Goal: Transaction & Acquisition: Book appointment/travel/reservation

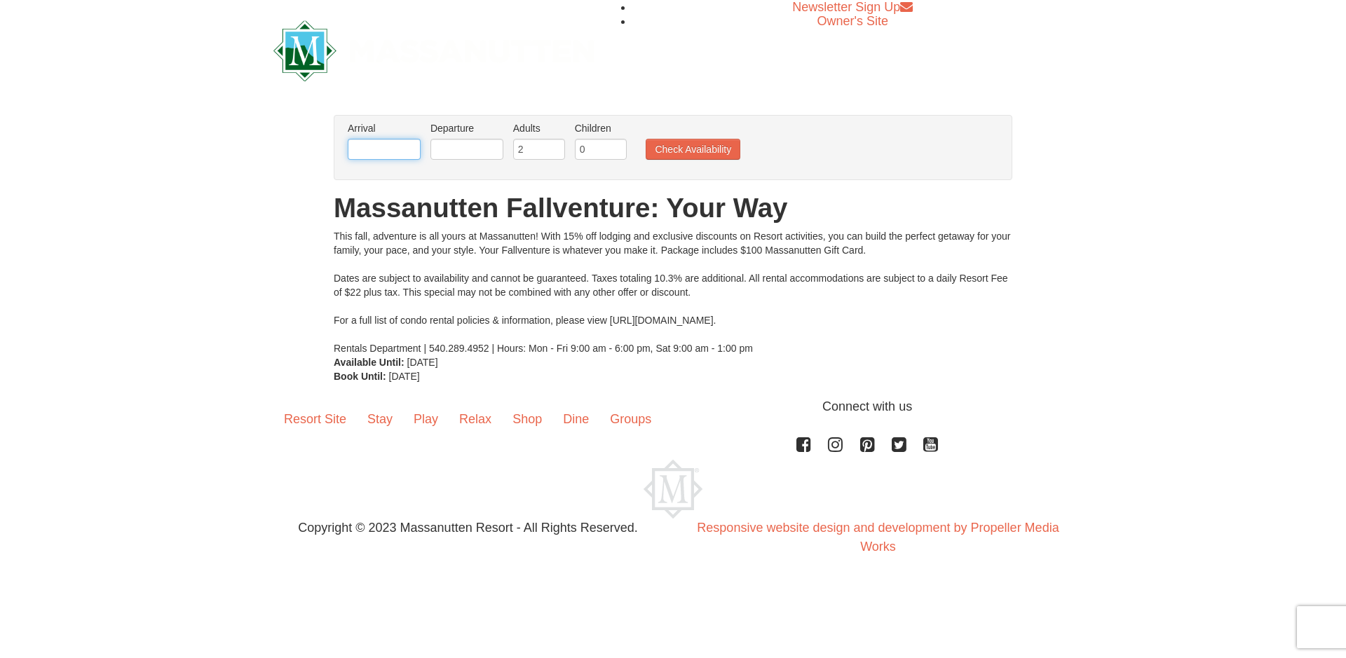
click at [392, 150] on input "text" at bounding box center [384, 149] width 73 height 21
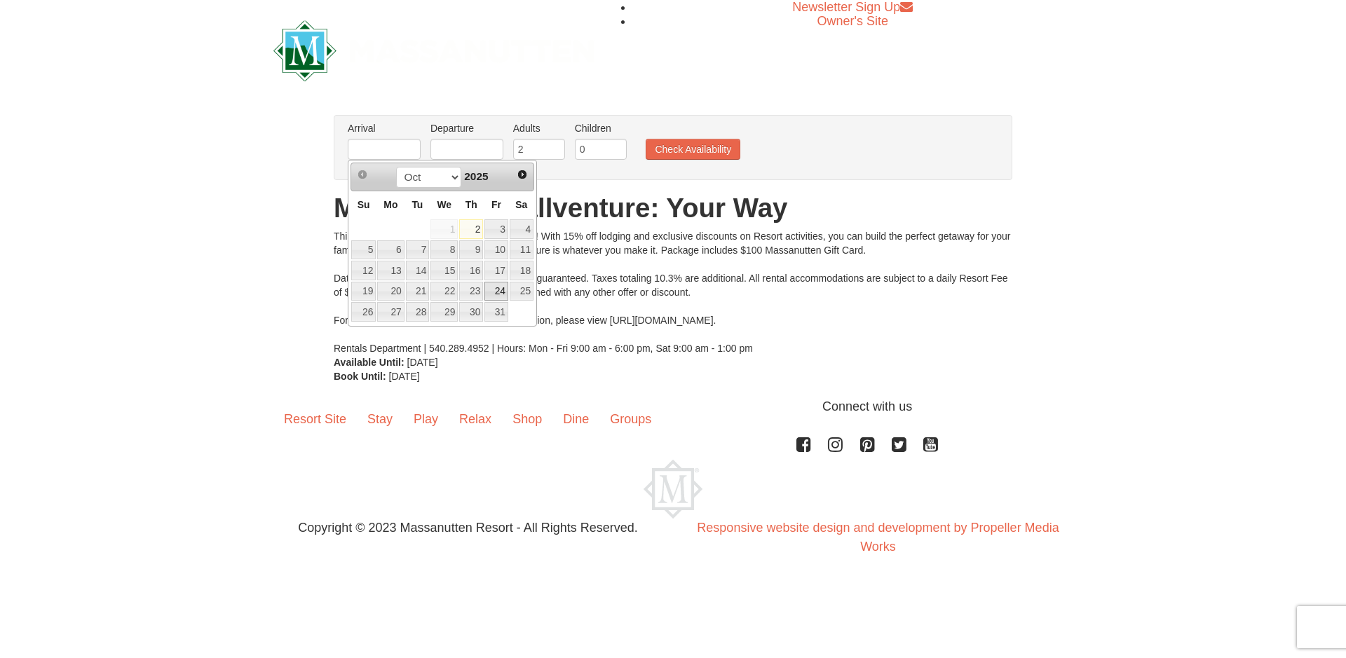
click at [493, 286] on link "24" at bounding box center [496, 292] width 24 height 20
type input "[DATE]"
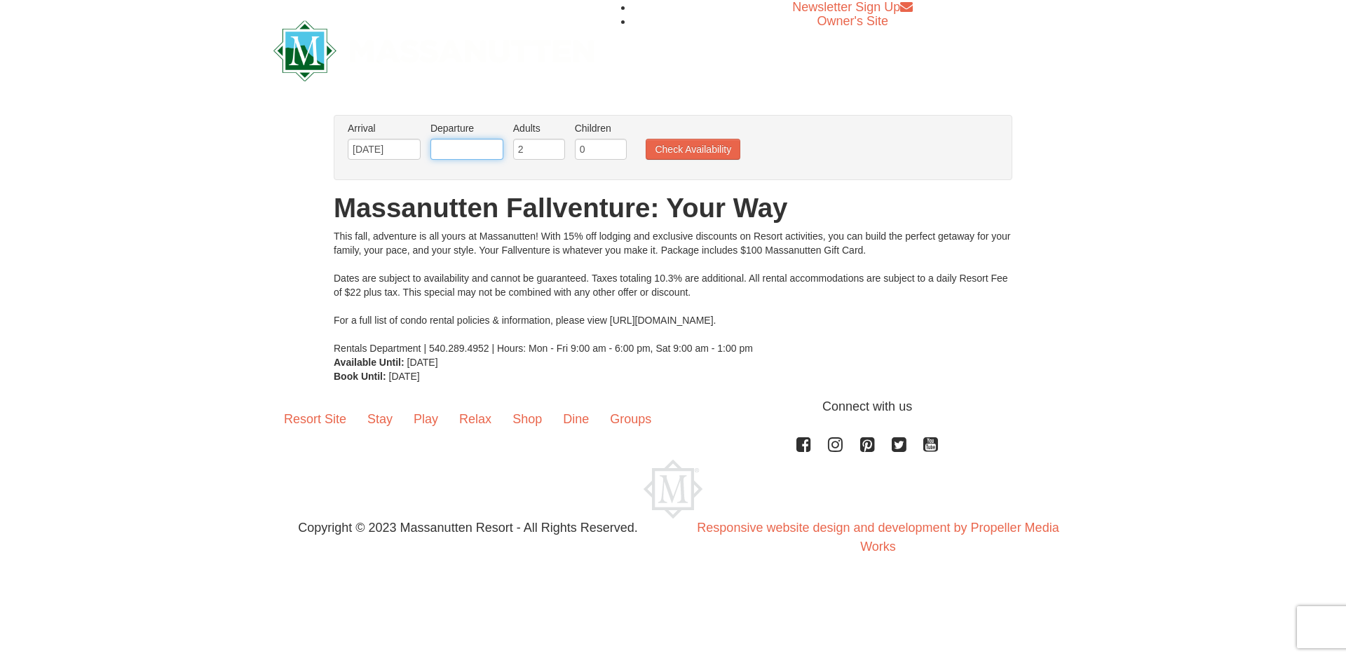
click at [480, 156] on input "text" at bounding box center [466, 149] width 73 height 21
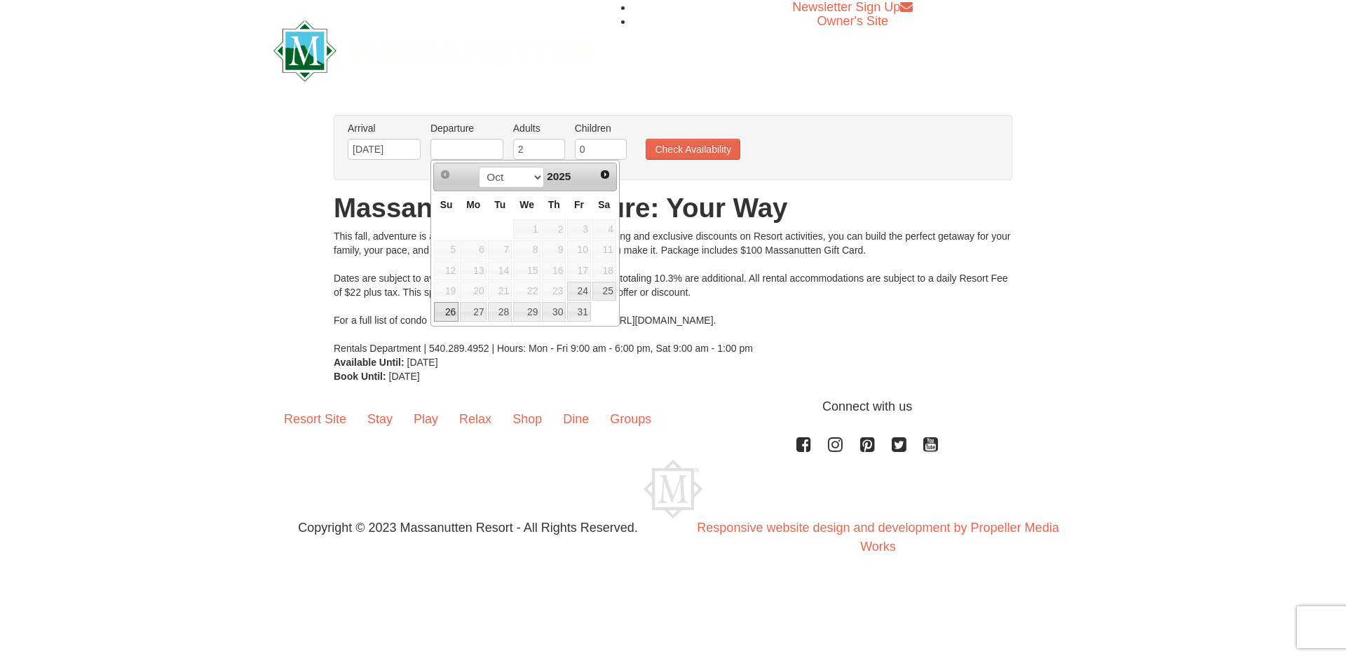
click at [447, 311] on link "26" at bounding box center [446, 312] width 25 height 20
type input "10/26/2025"
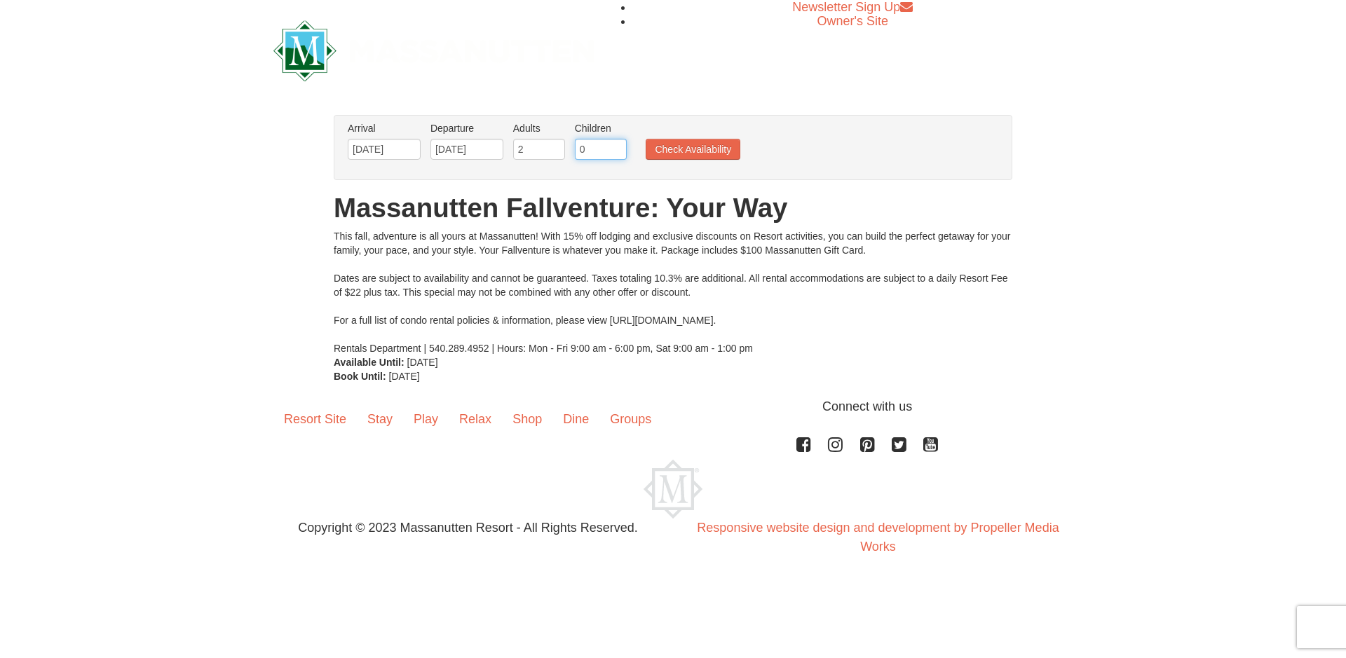
click at [584, 145] on input "0" at bounding box center [601, 149] width 52 height 21
click at [616, 144] on input "1" at bounding box center [601, 149] width 52 height 21
type input "2"
click at [616, 144] on input "2" at bounding box center [601, 149] width 52 height 21
click at [672, 144] on button "Check Availability" at bounding box center [693, 149] width 95 height 21
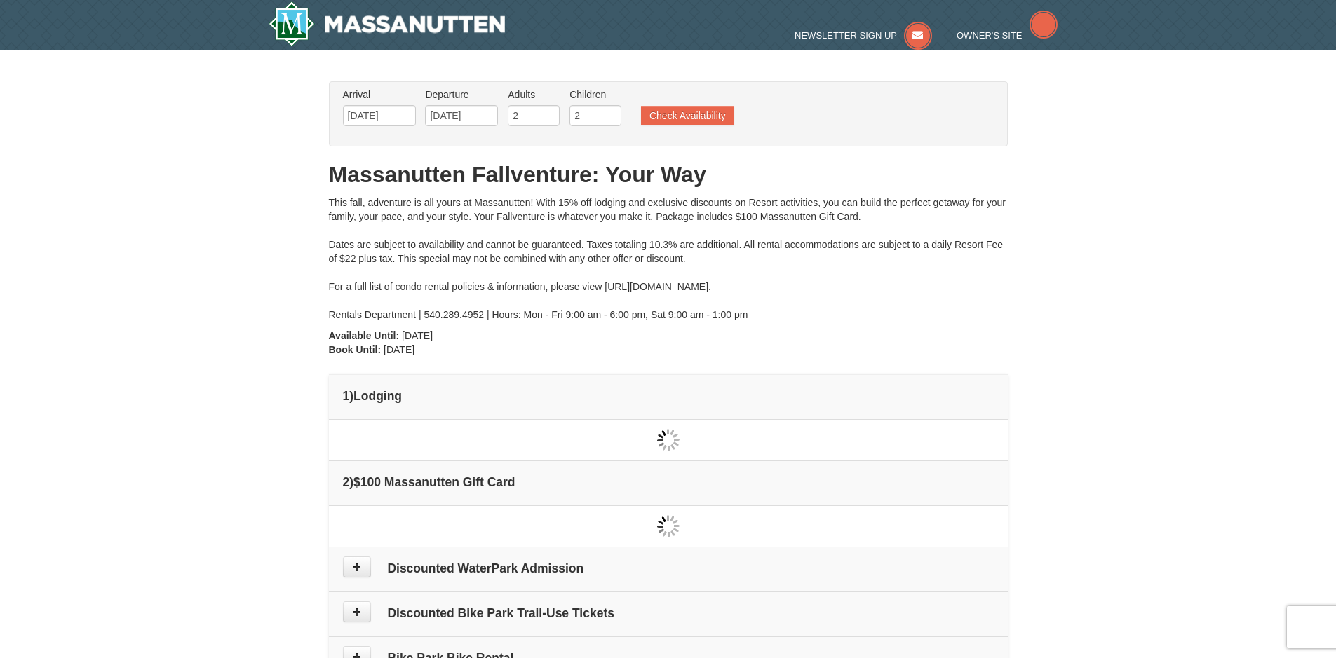
type input "[DATE]"
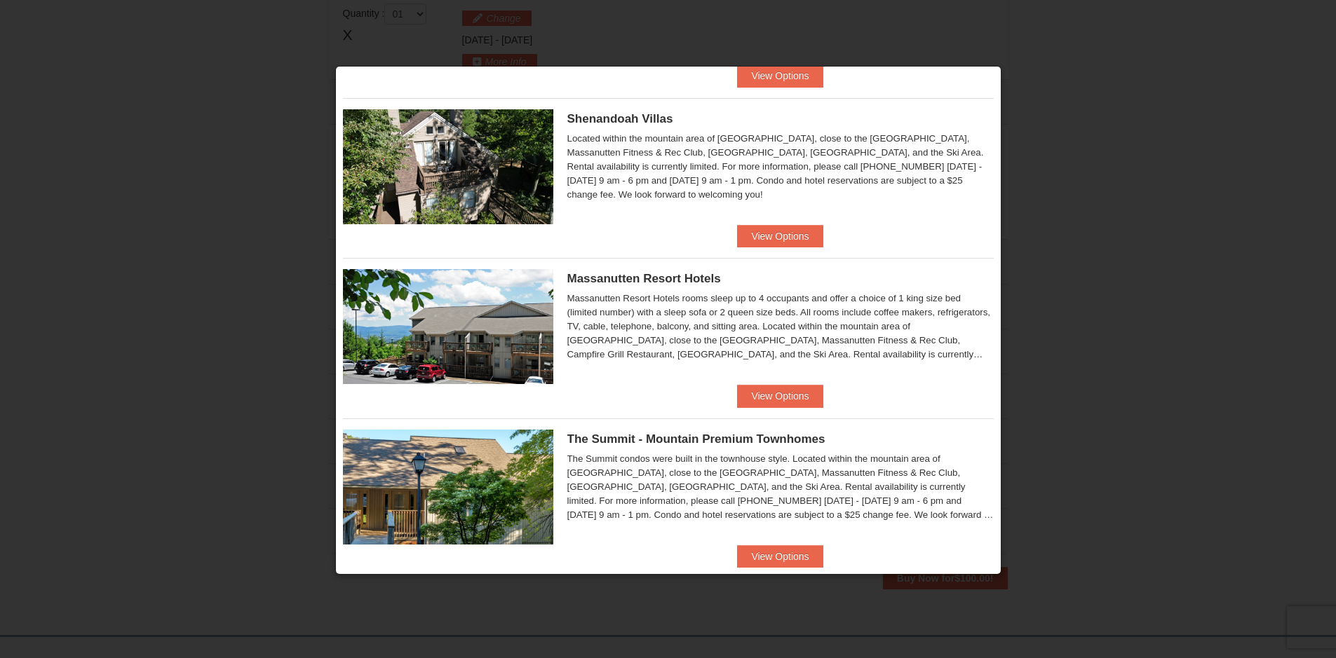
scroll to position [320, 0]
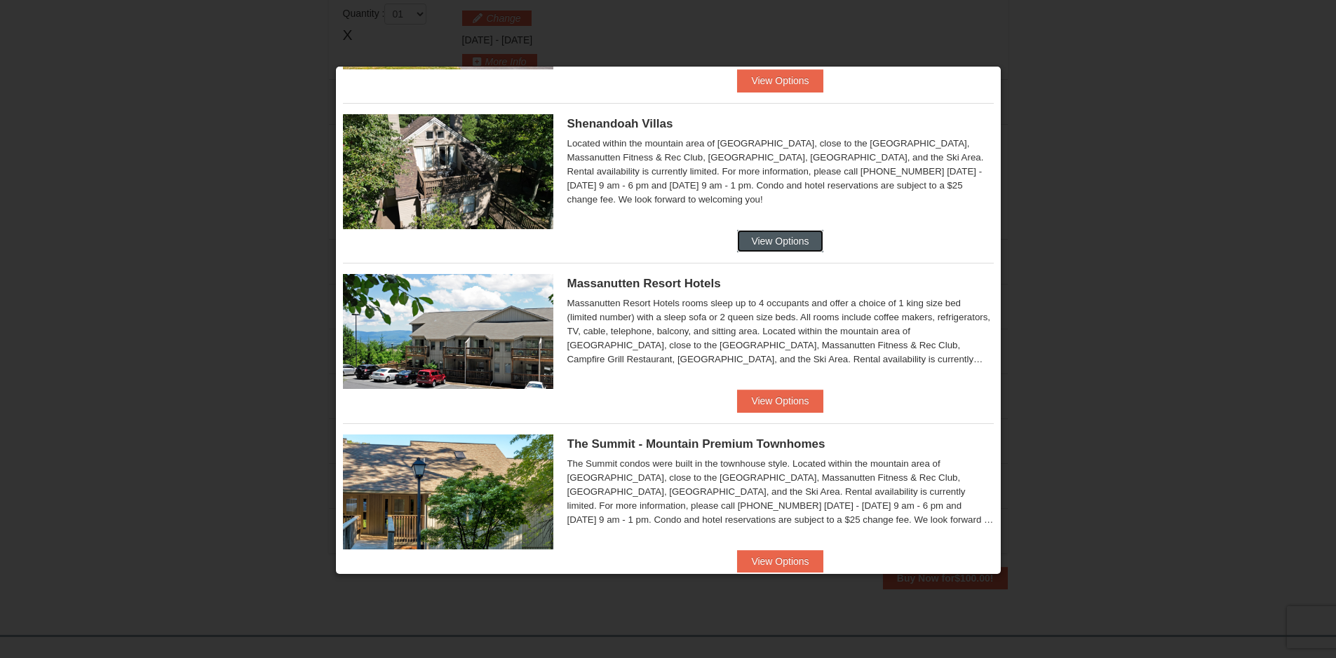
click at [758, 238] on button "View Options" at bounding box center [780, 241] width 86 height 22
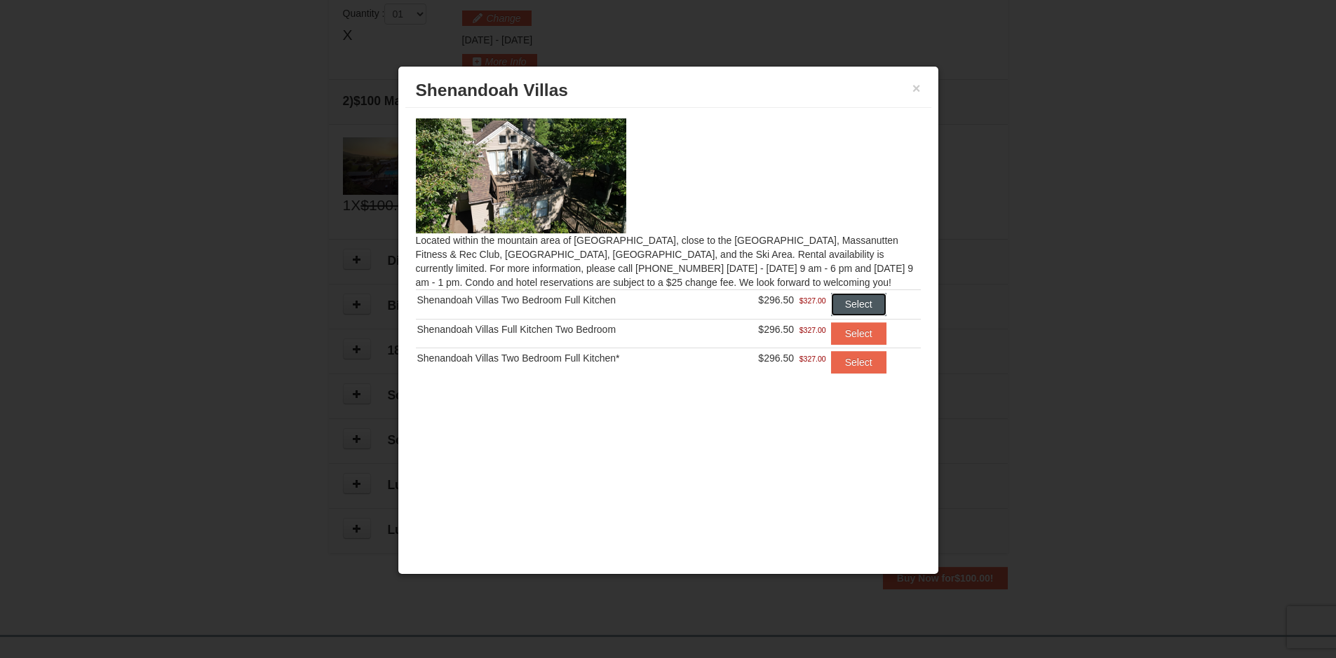
click at [844, 301] on button "Select" at bounding box center [858, 304] width 55 height 22
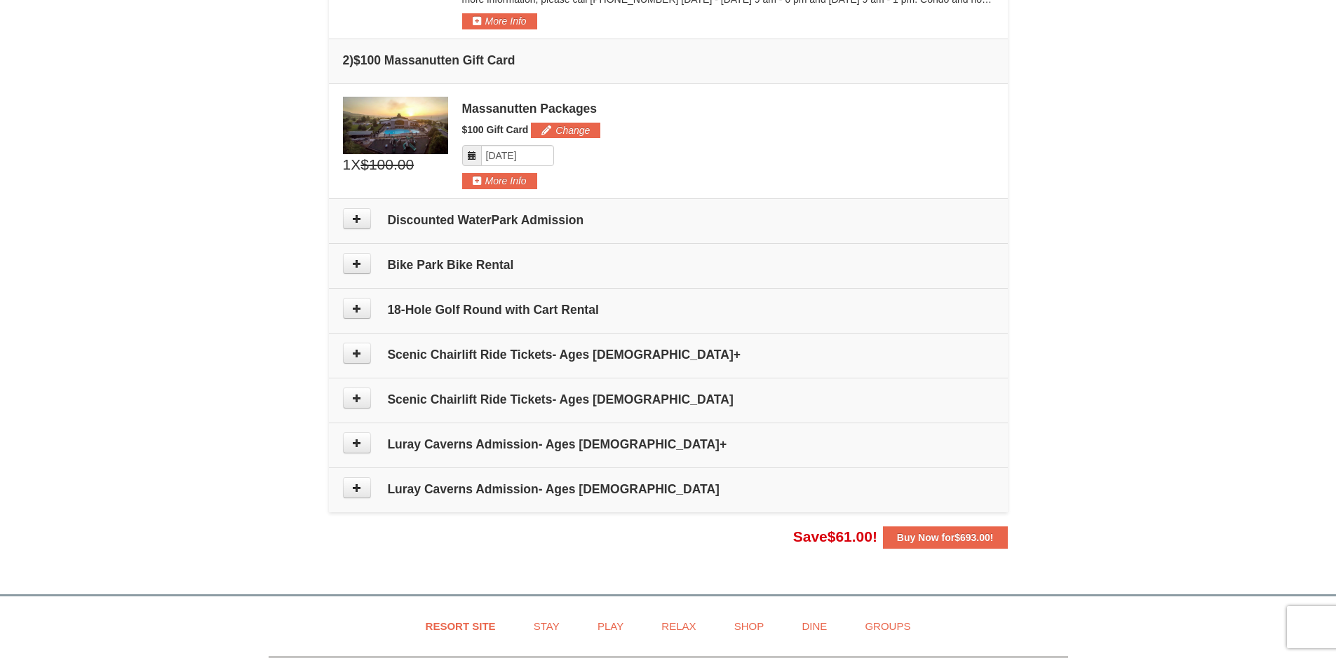
scroll to position [498, 0]
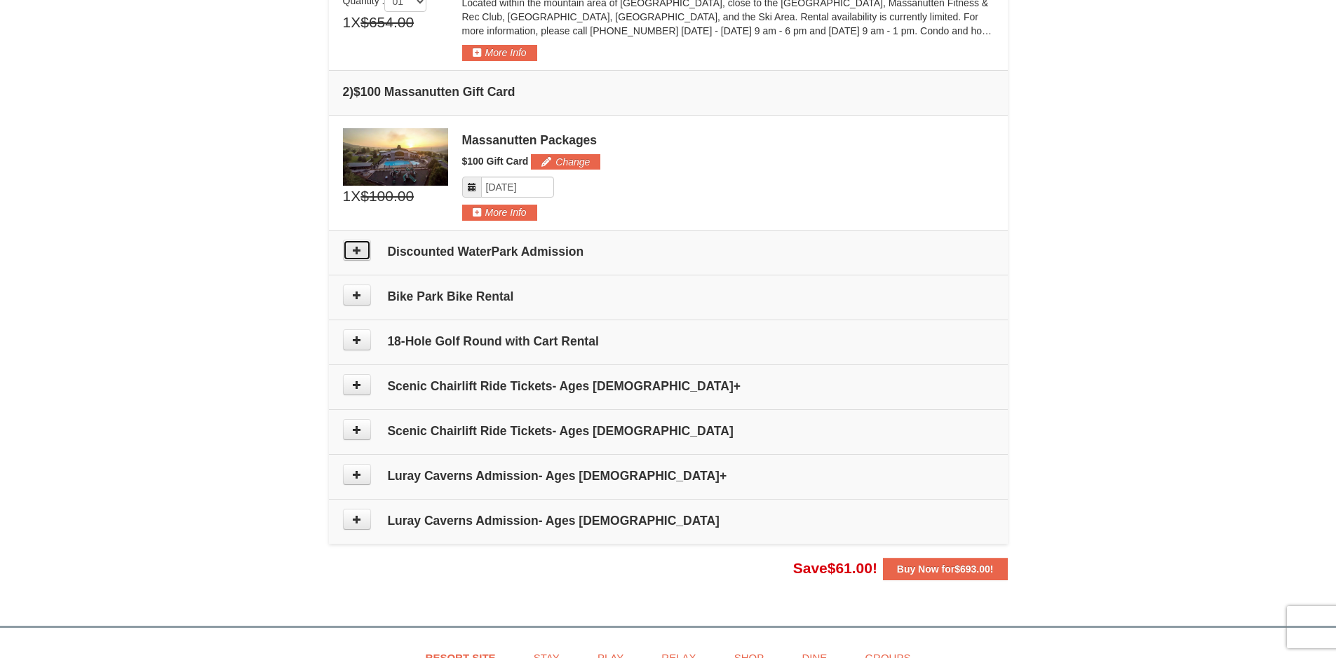
click at [353, 249] on icon at bounding box center [357, 250] width 10 height 10
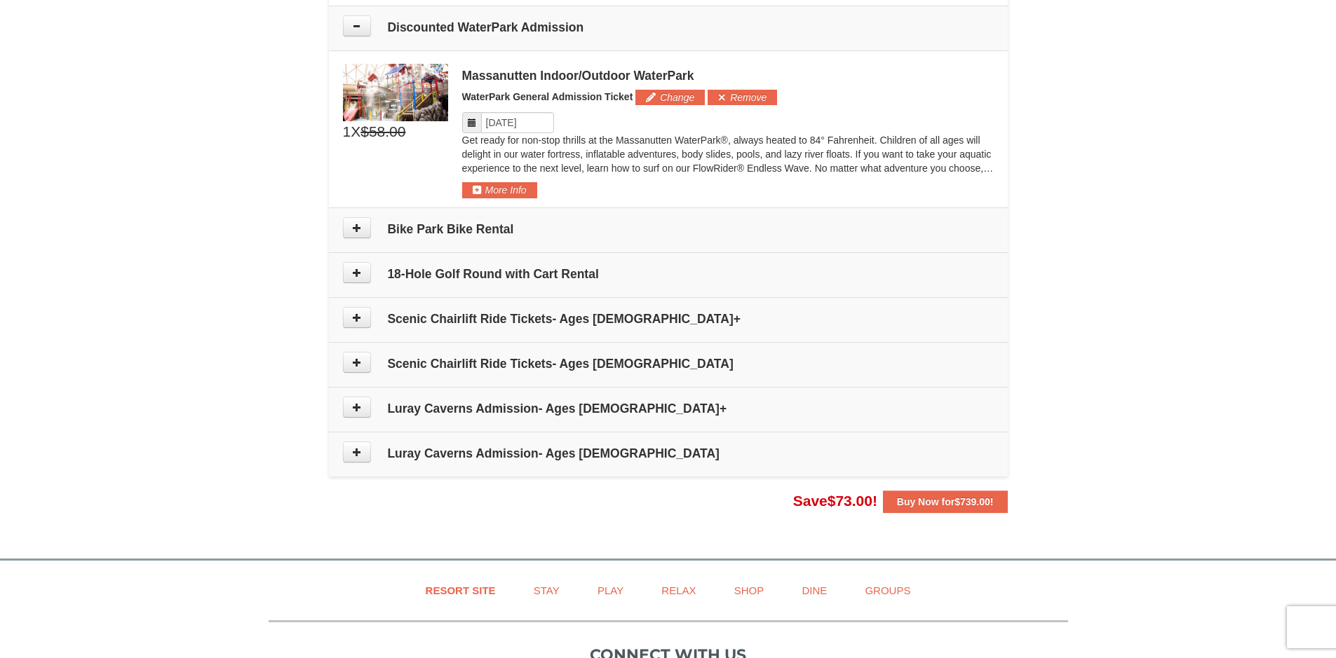
scroll to position [728, 0]
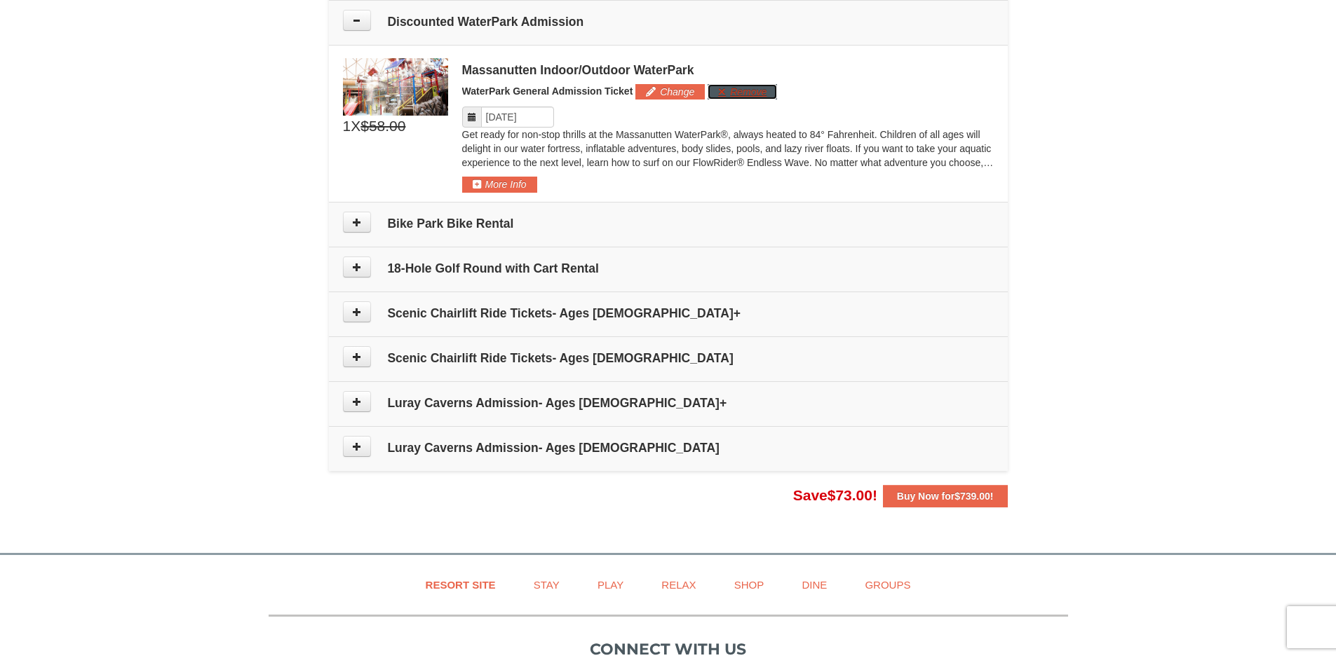
click at [770, 93] on button "Remove" at bounding box center [741, 91] width 69 height 15
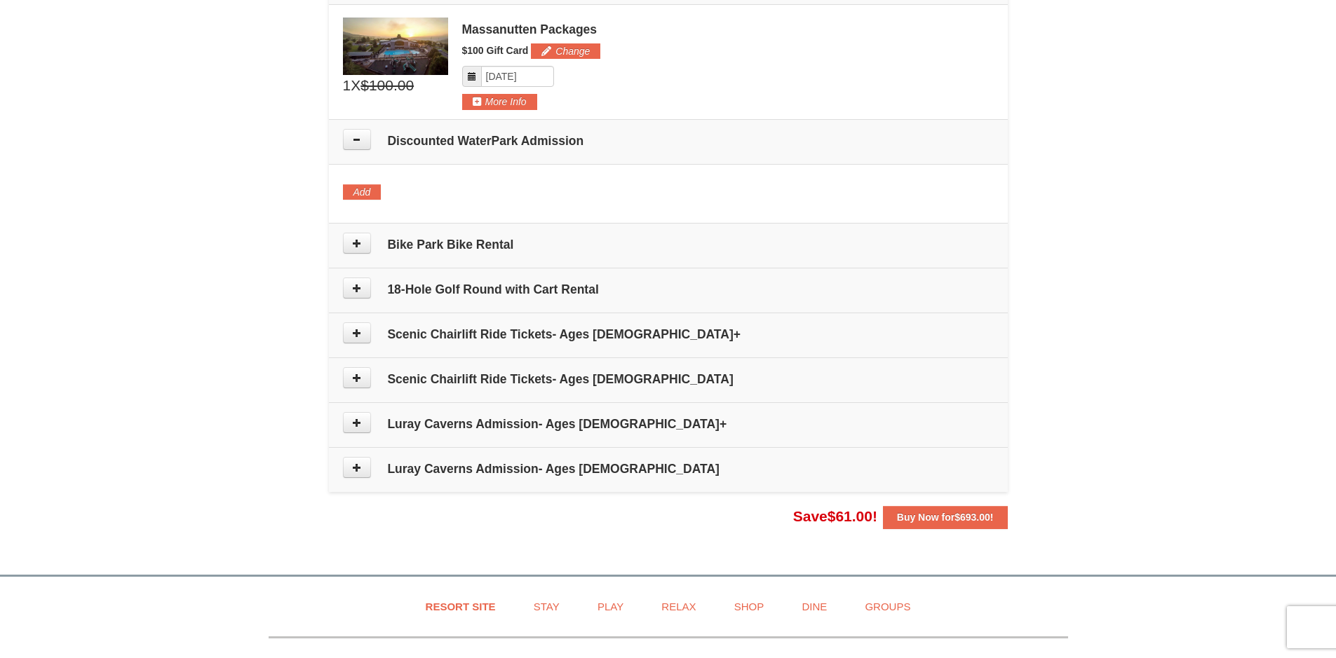
scroll to position [799, 0]
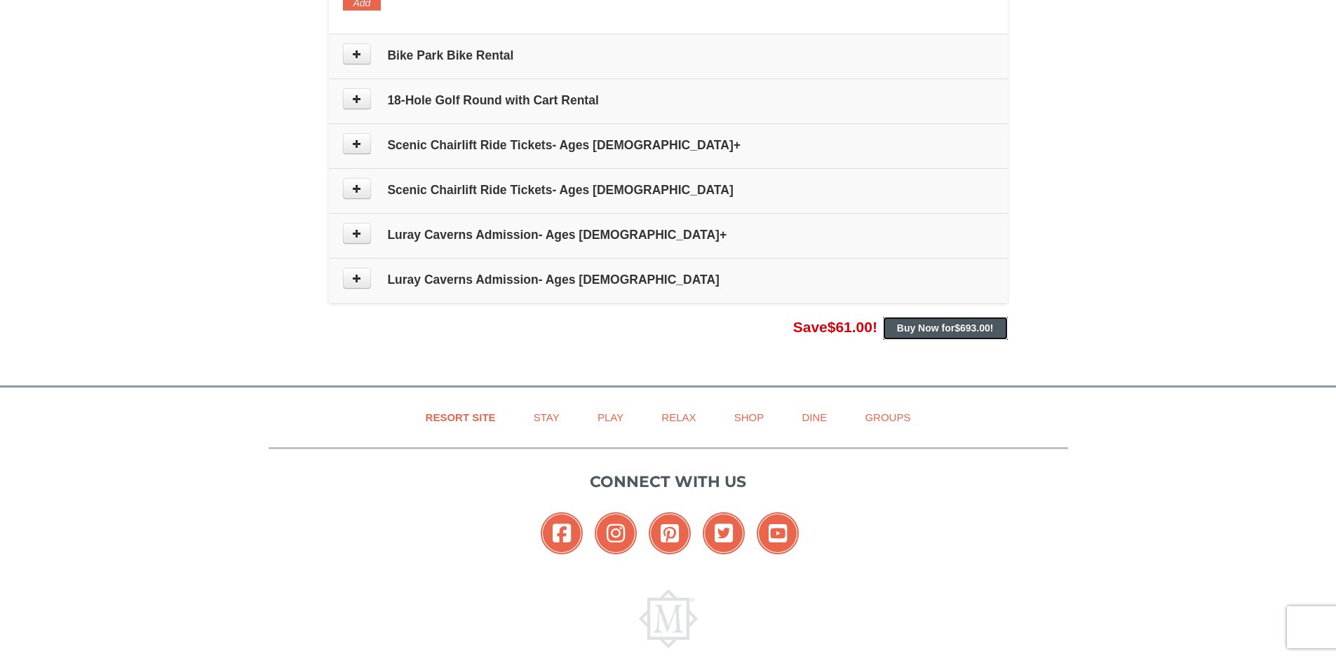
click at [976, 330] on span "$693.00" at bounding box center [972, 328] width 36 height 11
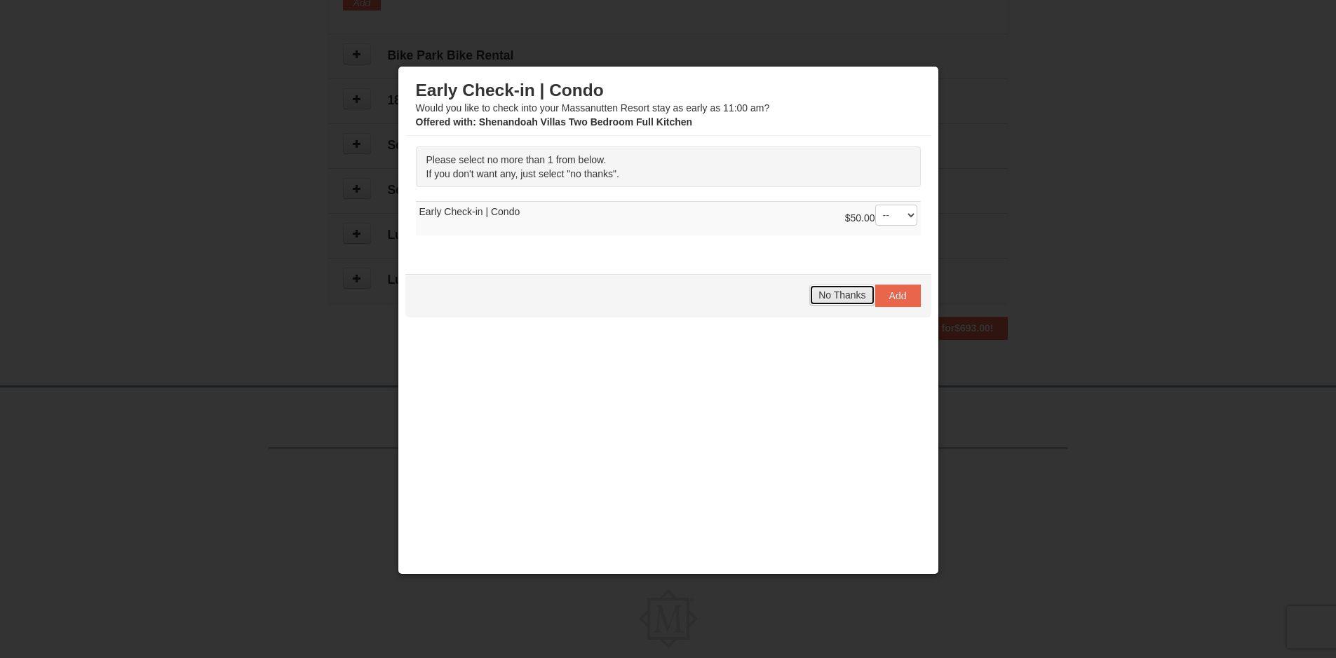
click at [847, 296] on span "No Thanks" at bounding box center [841, 295] width 47 height 11
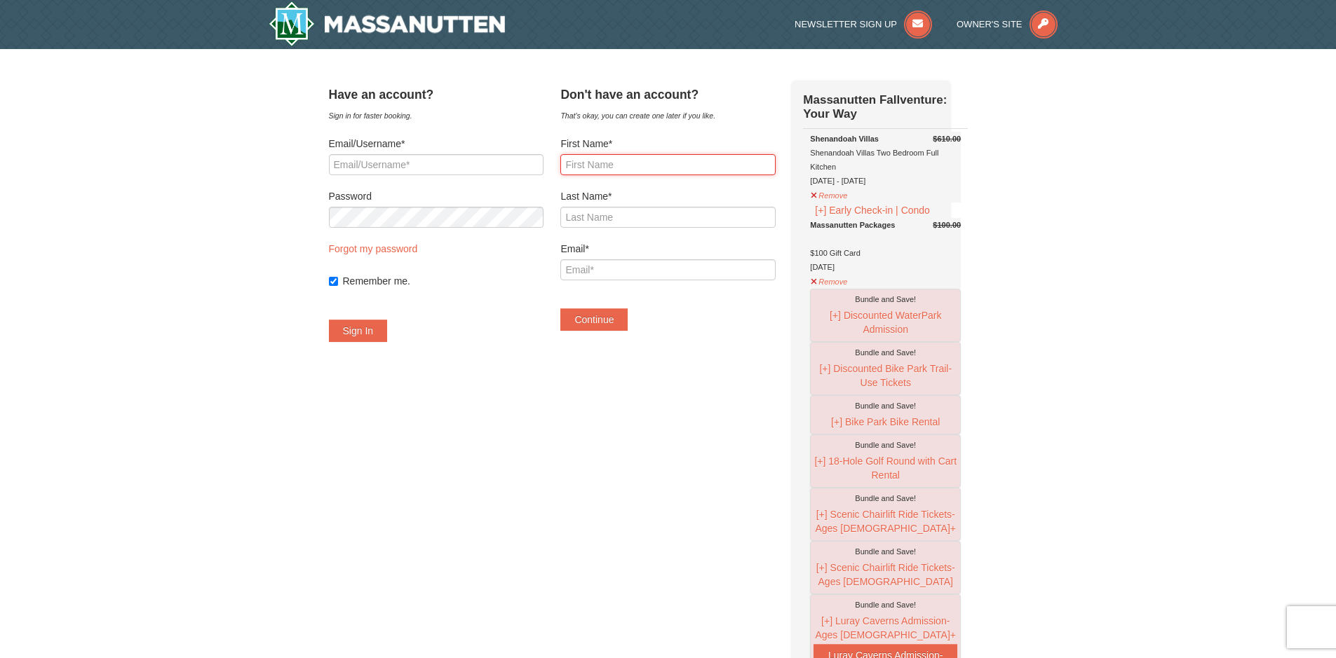
click at [642, 167] on input "First Name*" at bounding box center [667, 164] width 215 height 21
type input "Alexander"
type input "Sardinas"
type input "sardinas.alexander@gmail.com"
click at [627, 315] on button "Continue" at bounding box center [593, 319] width 67 height 22
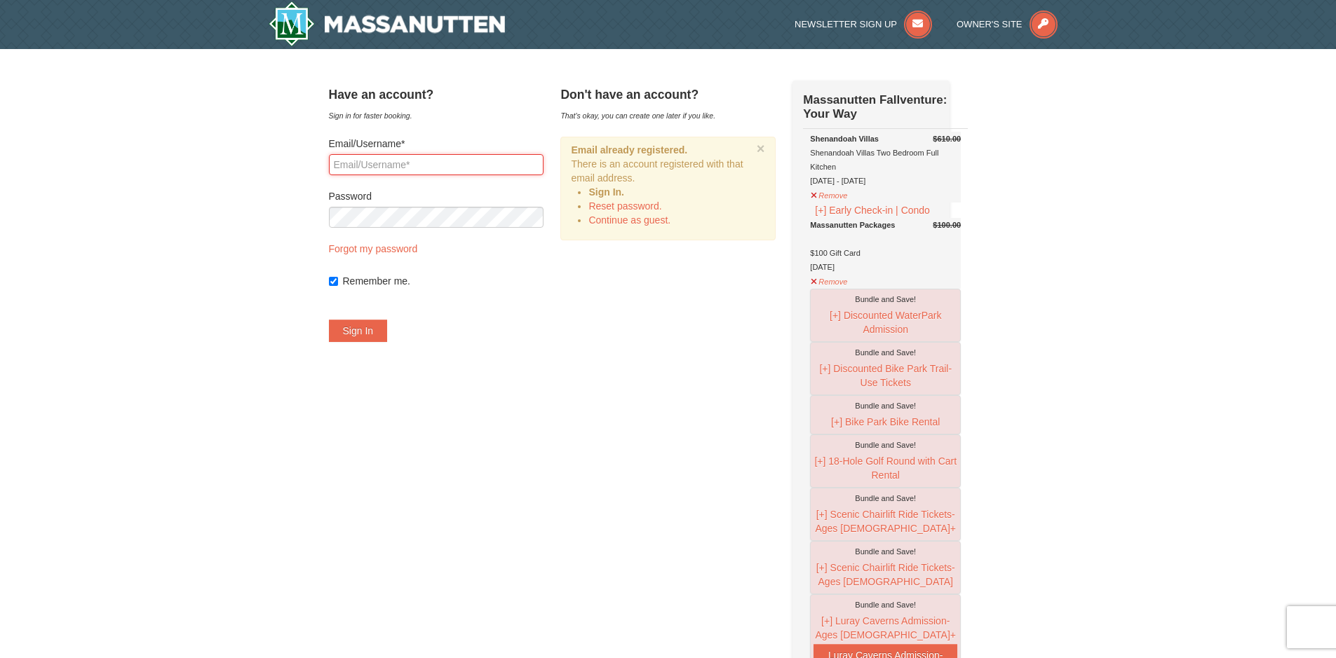
click at [454, 158] on input "Email/Username*" at bounding box center [436, 164] width 215 height 21
type input "sardinas.alexander@gmail.com"
click at [369, 333] on button "Sign In" at bounding box center [358, 331] width 59 height 22
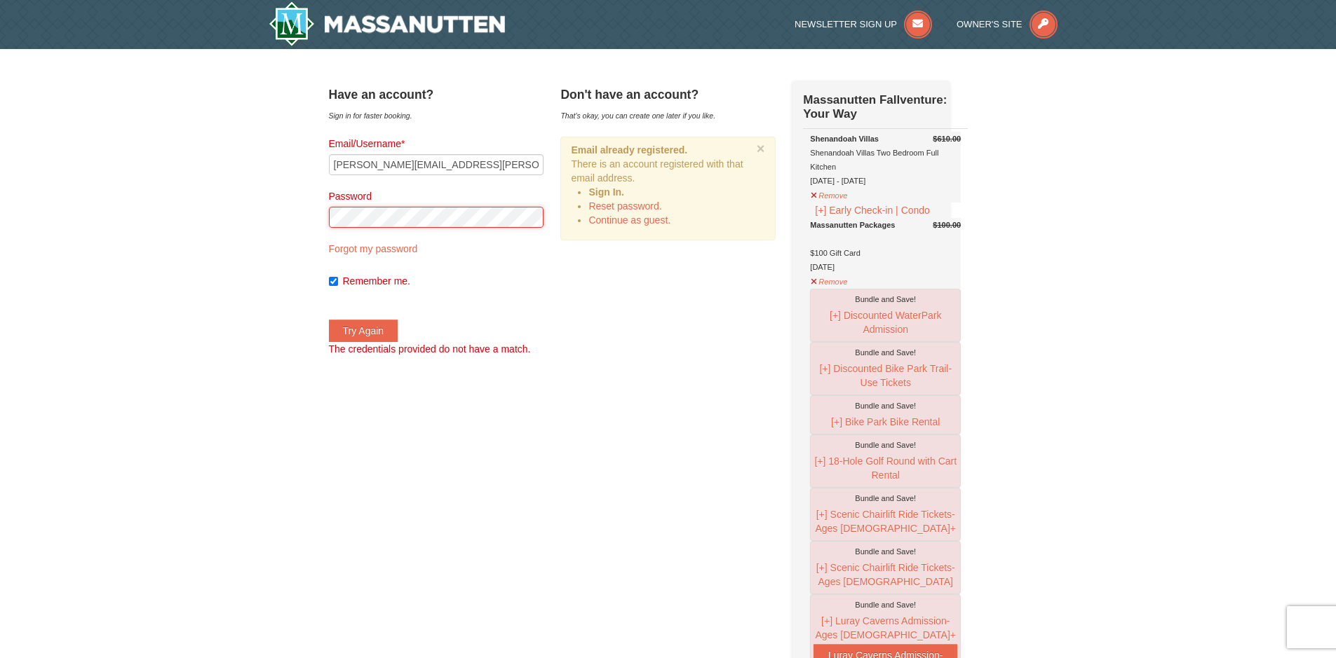
click at [329, 320] on button "Try Again" at bounding box center [363, 331] width 69 height 22
click at [380, 328] on button "Try Again" at bounding box center [363, 331] width 69 height 22
click at [640, 222] on link "Continue as guest." at bounding box center [629, 220] width 82 height 11
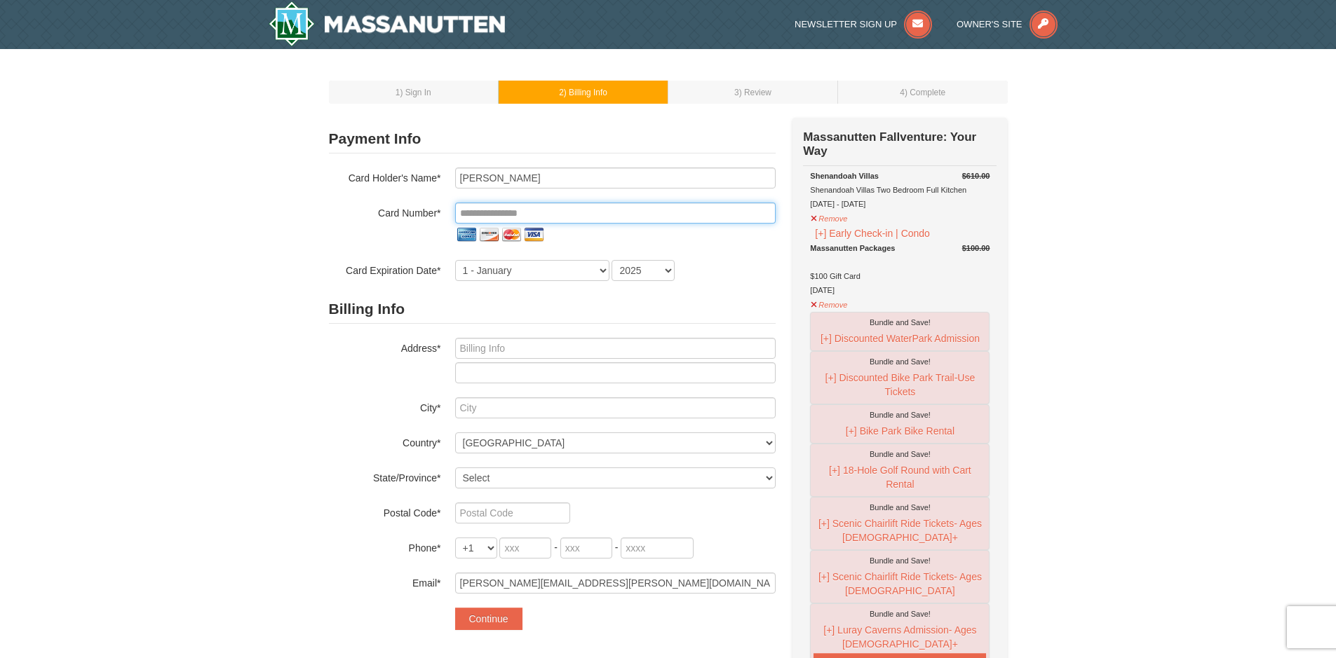
click at [559, 215] on input "tel" at bounding box center [615, 213] width 320 height 21
type input "**********"
click at [550, 271] on select "1 - January 2 - February 3 - March 4 - April 5 - May 6 - June 7 - July 8 - Augu…" at bounding box center [532, 270] width 154 height 21
select select "5"
click at [455, 260] on select "1 - January 2 - February 3 - March 4 - April 5 - May 6 - June 7 - July 8 - Augu…" at bounding box center [532, 270] width 154 height 21
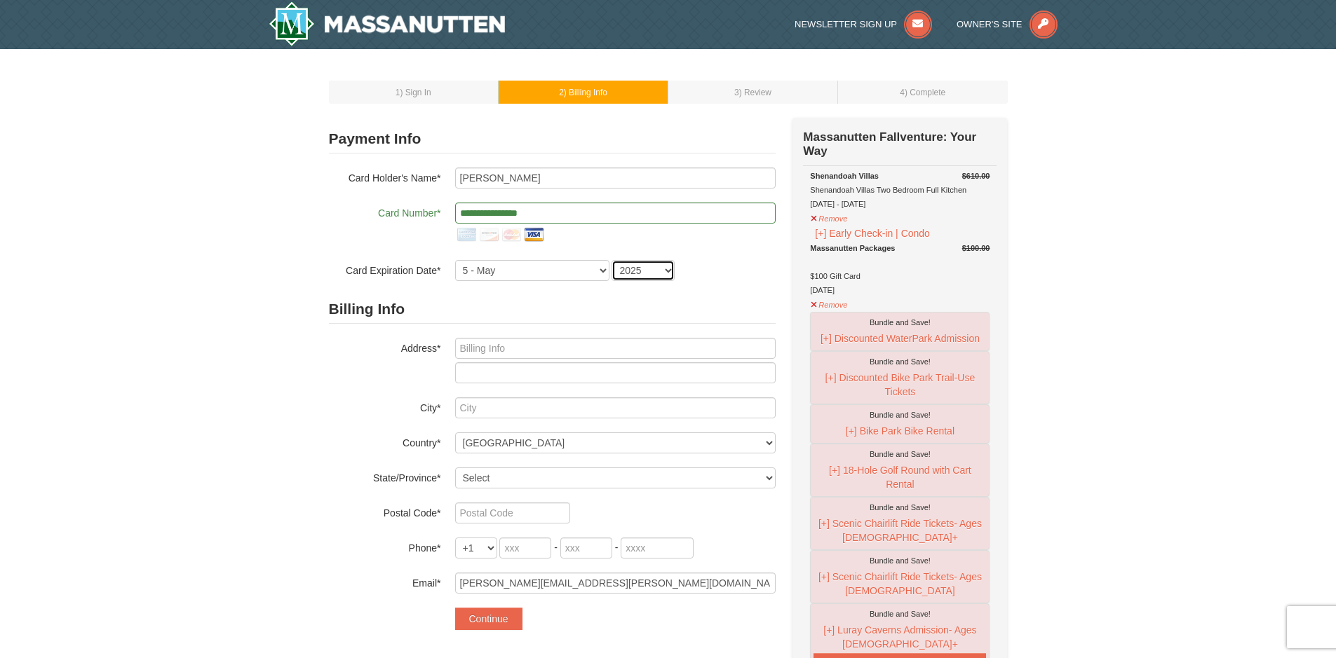
click at [629, 267] on select "2025 2026 2027 2028 2029 2030 2031 2032 2033 2034" at bounding box center [642, 270] width 63 height 21
select select "2030"
click at [611, 260] on select "2025 2026 2027 2028 2029 2030 2031 2032 2033 2034" at bounding box center [642, 270] width 63 height 21
click at [618, 346] on input "text" at bounding box center [615, 348] width 320 height 21
type input "2404 Seven Eleven Rd"
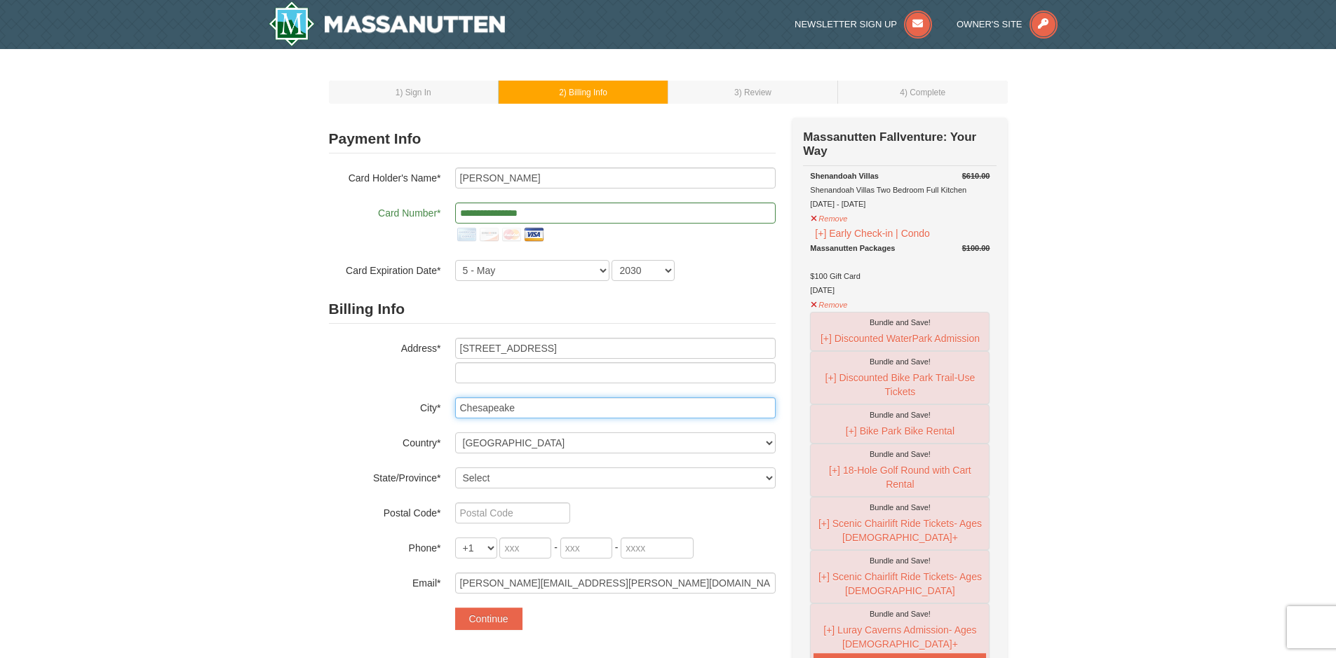
type input "Chesapeake"
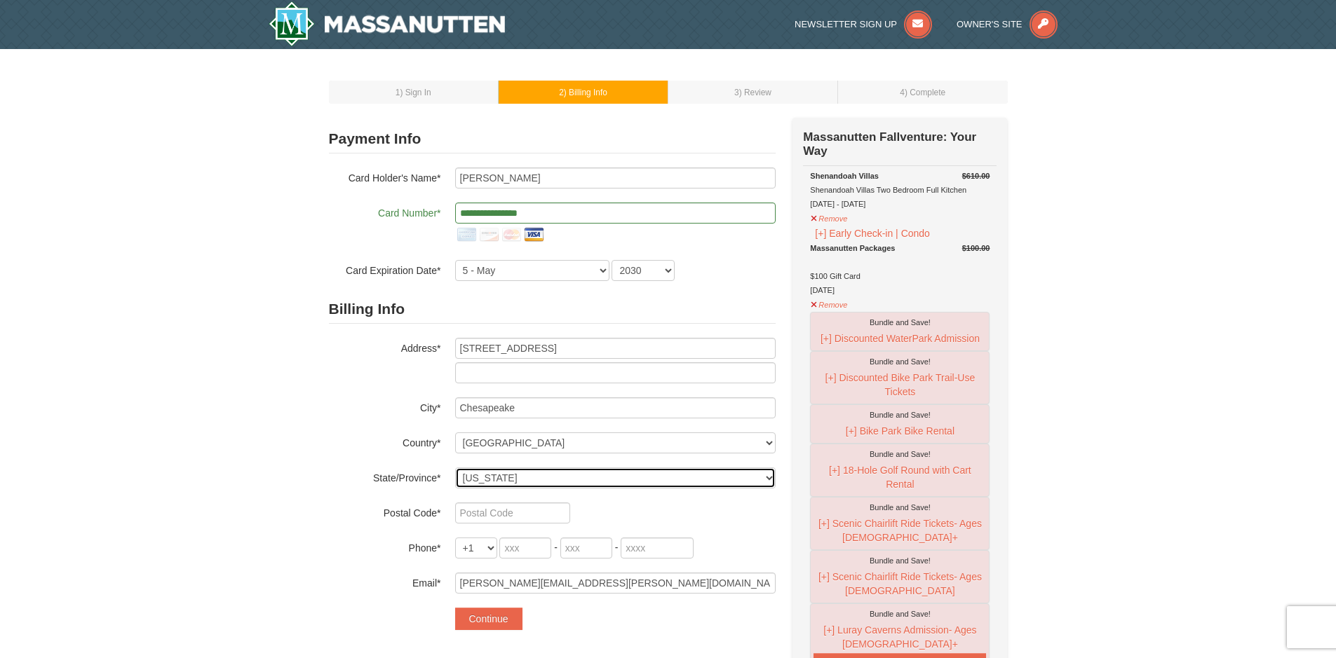
select select "VA"
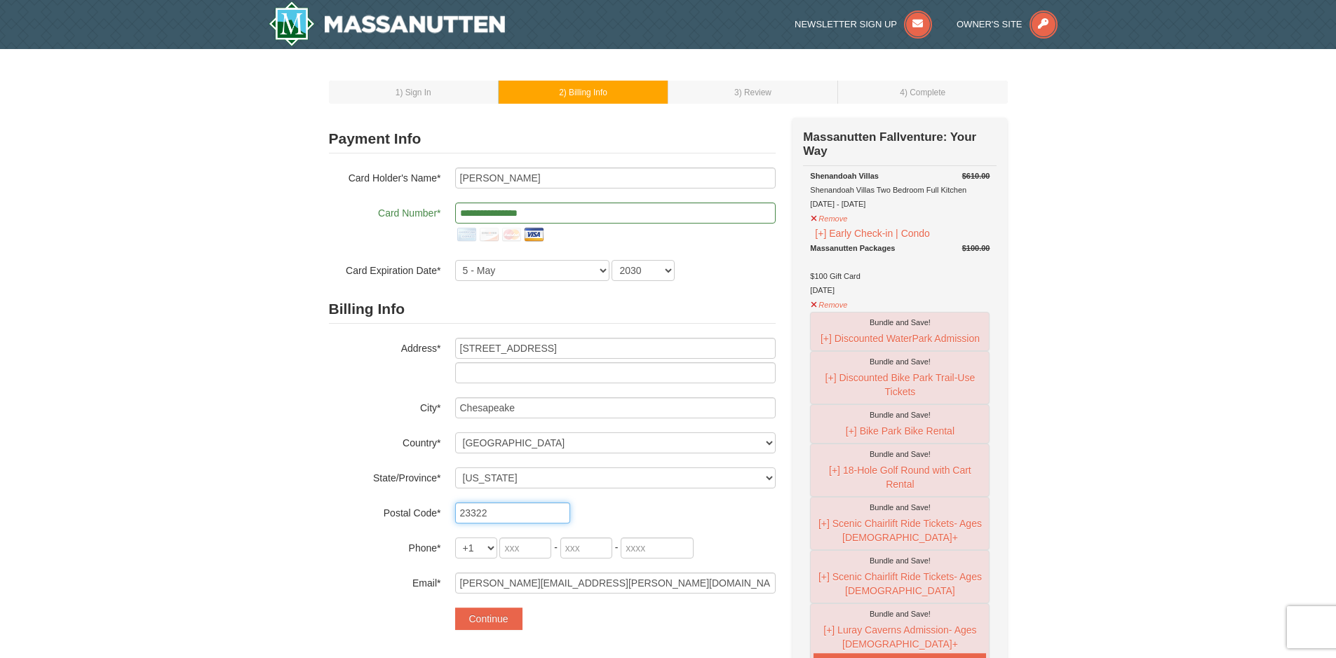
type input "23322"
type input "919"
type input "593"
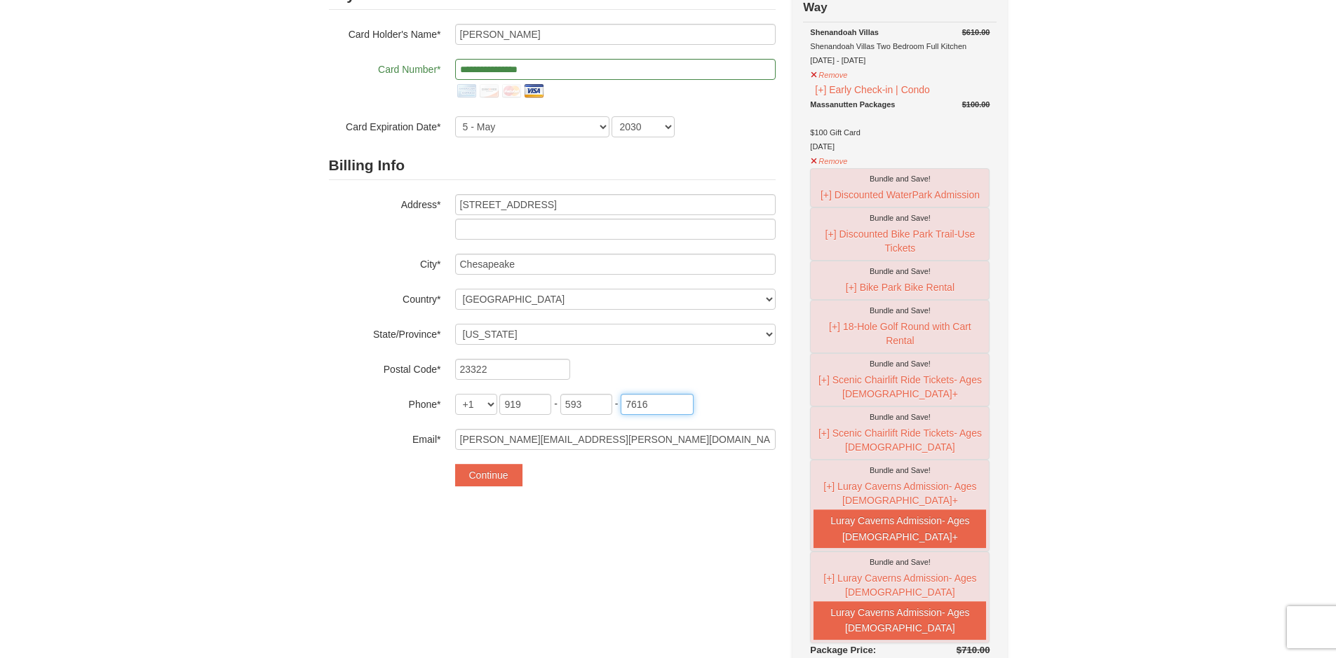
scroll to position [210, 0]
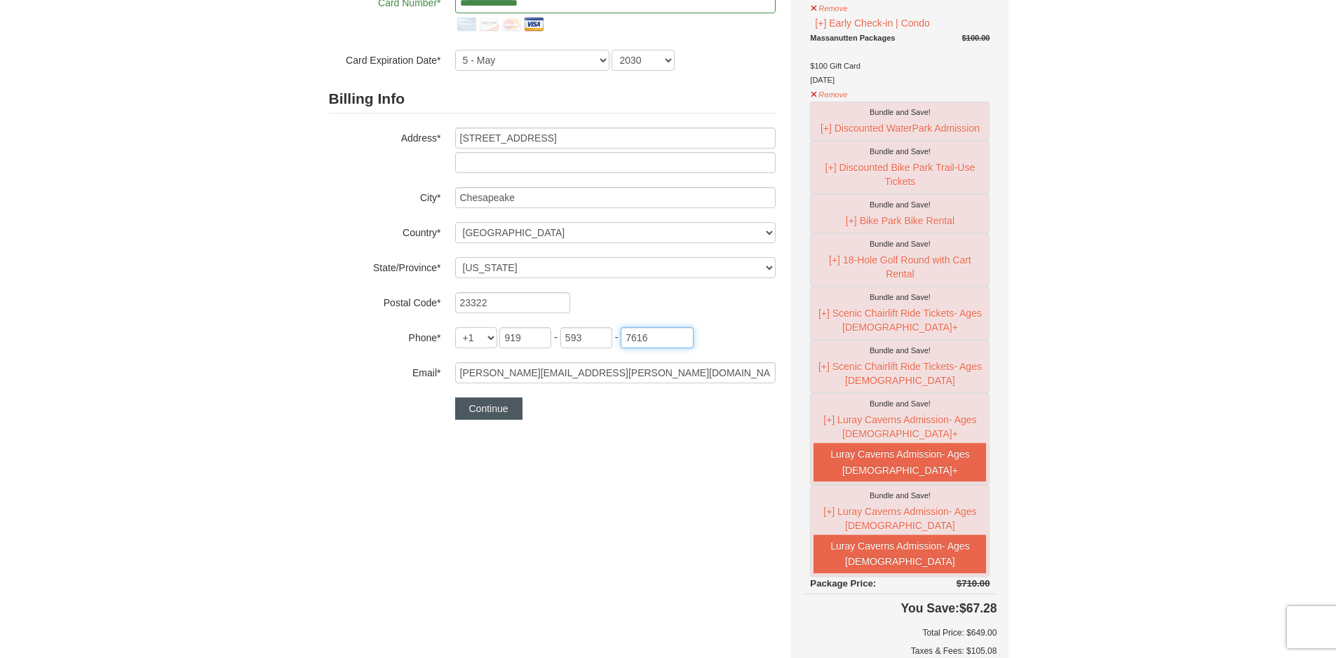
type input "7616"
click at [489, 402] on button "Continue" at bounding box center [488, 409] width 67 height 22
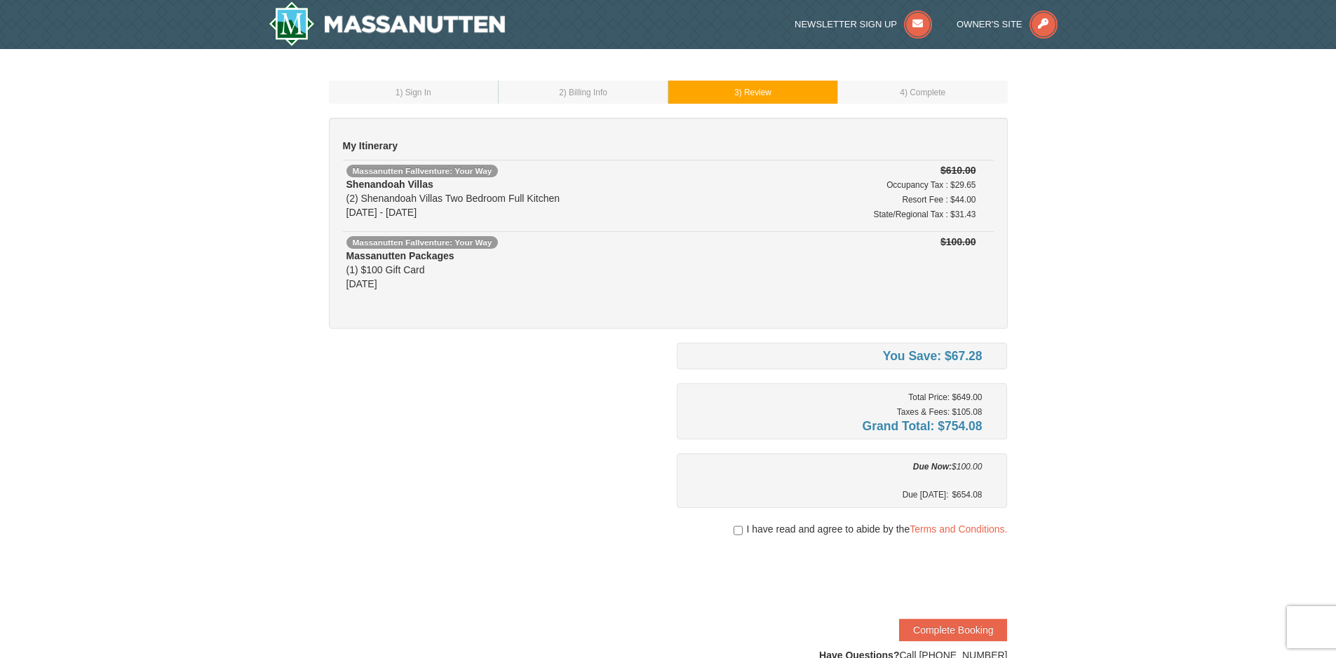
click at [740, 533] on div "I have read and agree to abide by the Terms and Conditions." at bounding box center [842, 529] width 331 height 14
click at [738, 528] on input "checkbox" at bounding box center [737, 530] width 9 height 11
checkbox input "true"
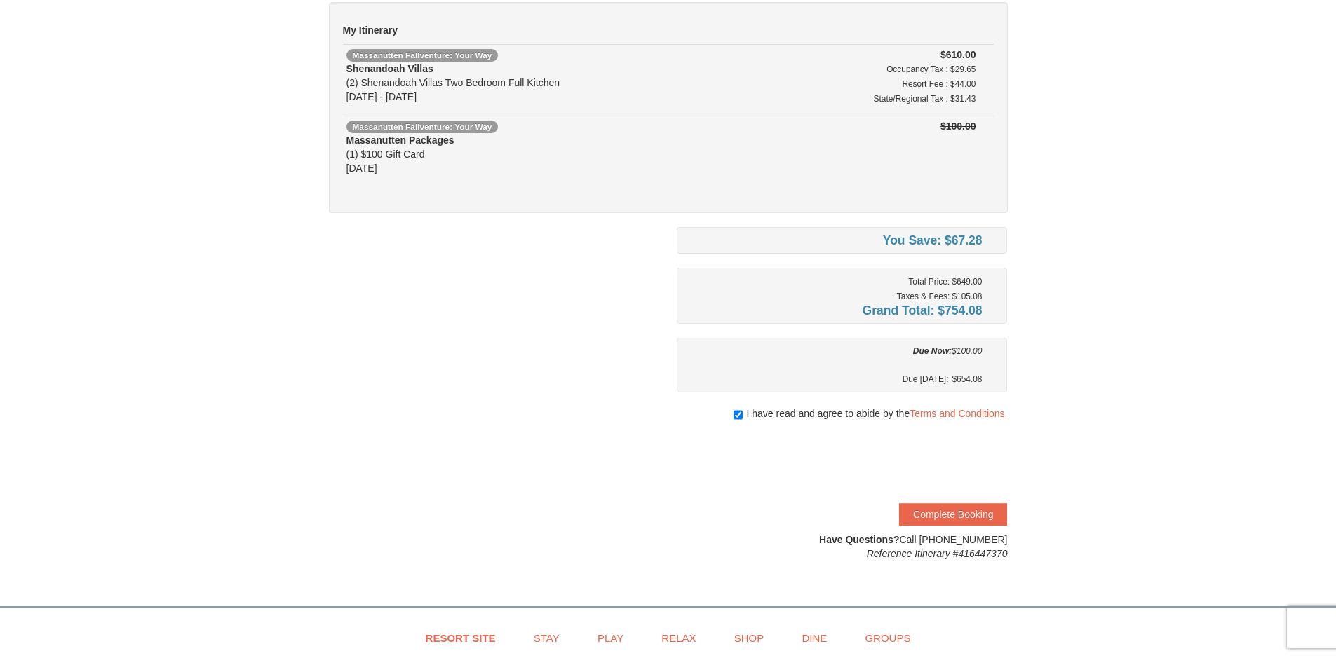
scroll to position [140, 0]
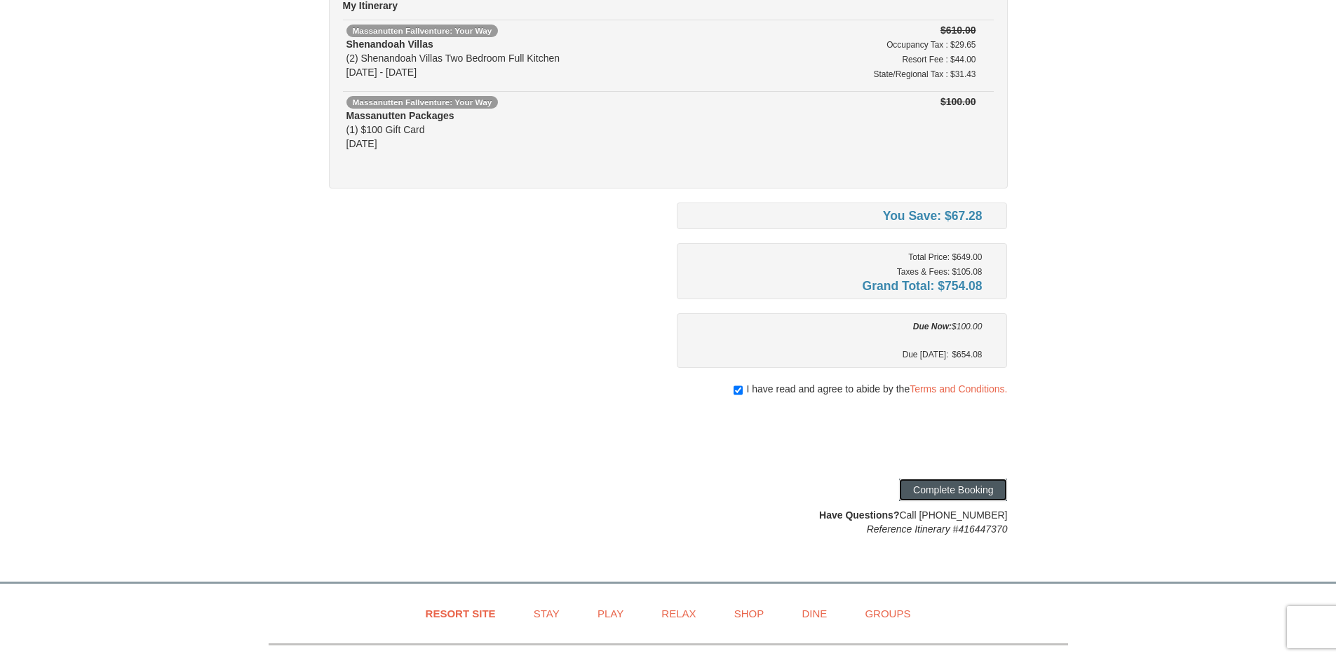
click at [943, 496] on button "Complete Booking" at bounding box center [953, 490] width 108 height 22
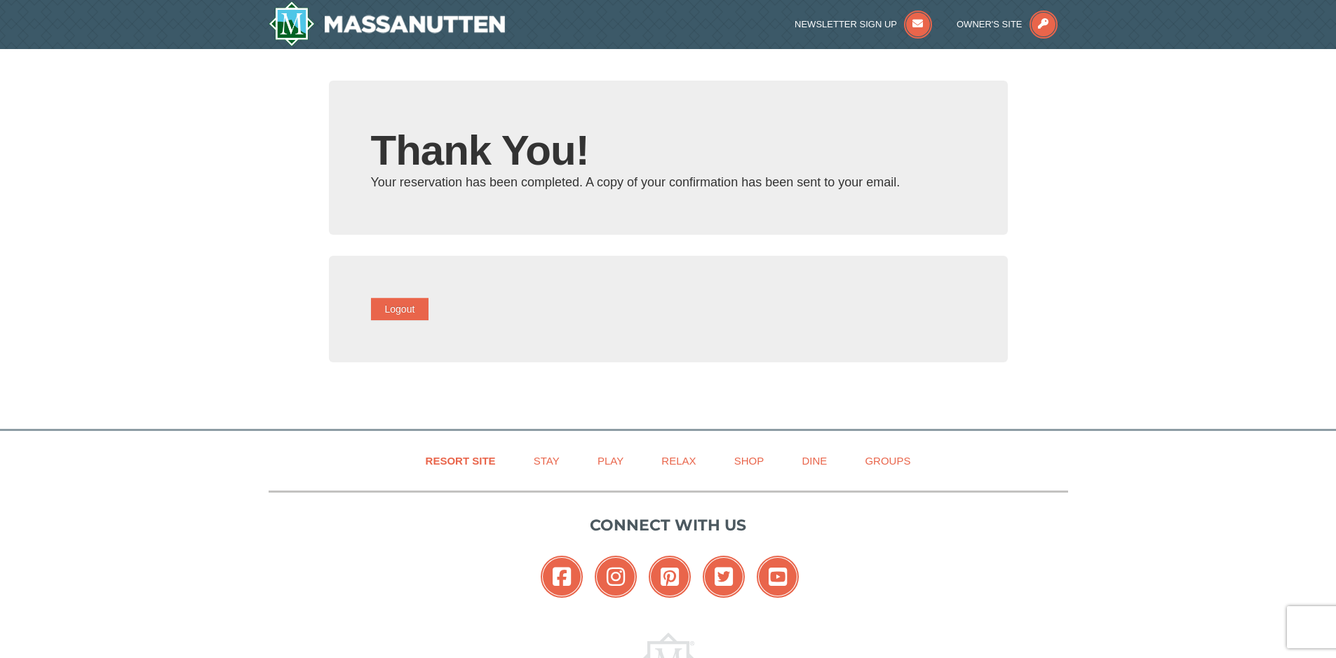
type input "[PERSON_NAME][EMAIL_ADDRESS][PERSON_NAME][DOMAIN_NAME]"
